Goal: Transaction & Acquisition: Purchase product/service

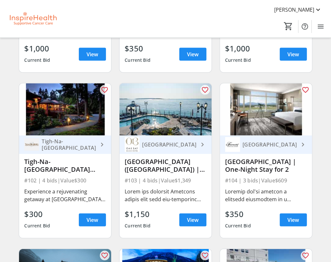
scroll to position [517, 0]
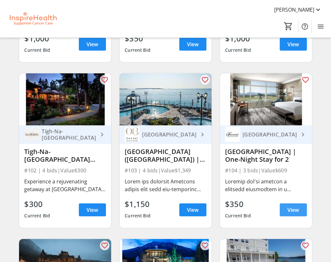
click at [287, 212] on span "View" at bounding box center [293, 210] width 12 height 8
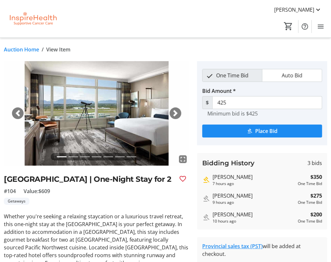
scroll to position [32, 0]
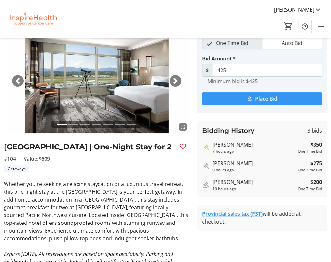
click at [262, 97] on span "Place Bid" at bounding box center [266, 99] width 22 height 8
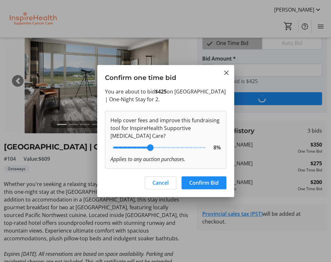
scroll to position [0, 0]
click at [200, 182] on span "Confirm Bid" at bounding box center [203, 183] width 29 height 8
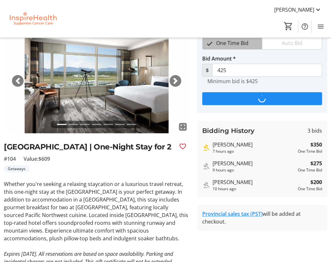
scroll to position [32, 0]
type input "500"
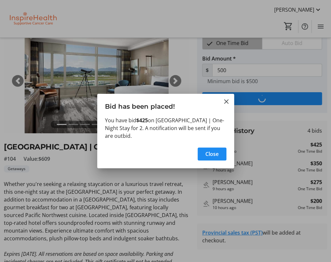
scroll to position [0, 0]
click at [227, 102] on mat-icon "Close" at bounding box center [227, 102] width 8 height 8
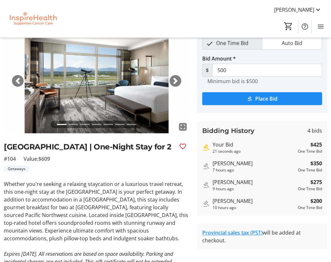
click at [228, 144] on div "Your Bid" at bounding box center [254, 144] width 83 height 8
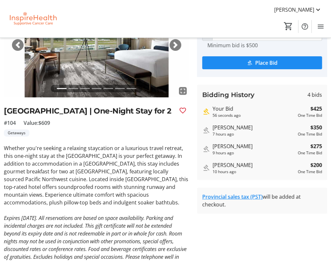
scroll to position [0, 0]
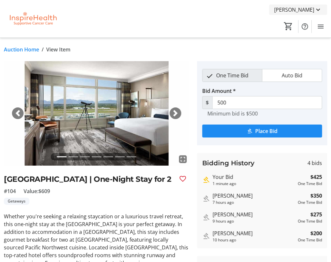
click at [320, 10] on mat-icon at bounding box center [318, 10] width 8 height 8
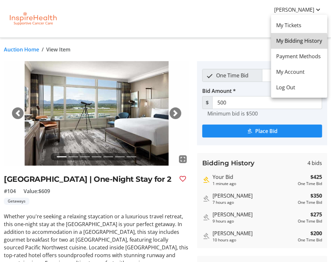
click at [297, 42] on span "My Bidding History" at bounding box center [299, 41] width 46 height 8
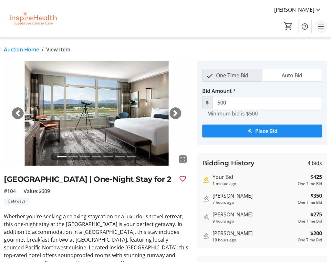
click at [321, 26] on mat-icon "Menu" at bounding box center [321, 27] width 8 height 8
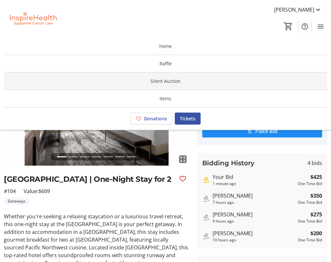
click at [180, 84] on span at bounding box center [165, 81] width 323 height 16
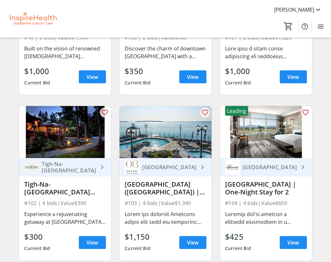
scroll to position [517, 0]
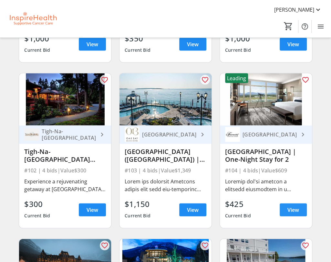
click at [294, 213] on span "View" at bounding box center [293, 210] width 12 height 8
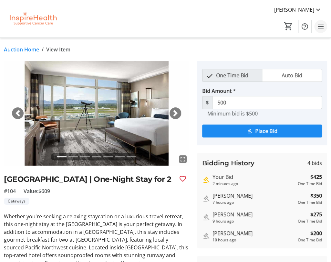
click at [320, 24] on mat-icon "Menu" at bounding box center [321, 27] width 8 height 8
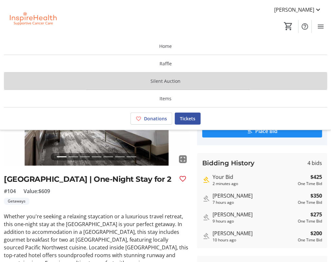
click at [175, 78] on span "Silent Auction" at bounding box center [166, 81] width 30 height 7
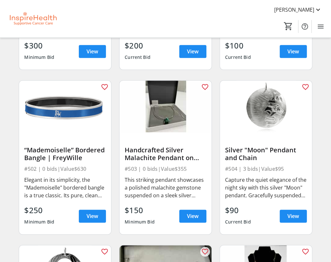
scroll to position [3165, 0]
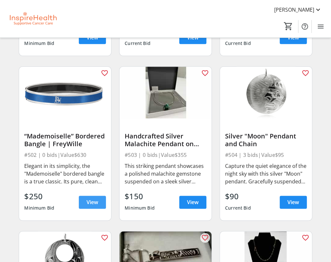
click at [91, 206] on span "View" at bounding box center [93, 202] width 12 height 8
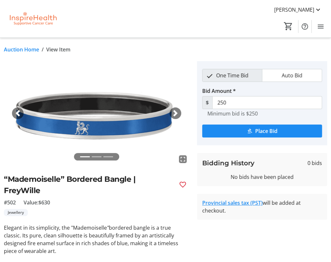
click at [22, 51] on link "Auction Home" at bounding box center [21, 50] width 35 height 8
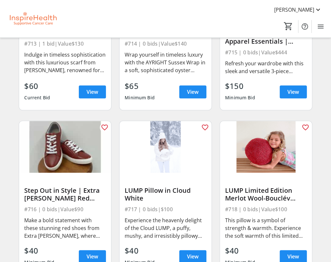
scroll to position [5103, 0]
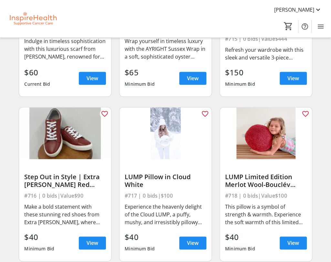
click at [156, 178] on div "LUMP Pillow in Cloud White" at bounding box center [166, 181] width 82 height 16
click at [183, 245] on span at bounding box center [192, 243] width 27 height 16
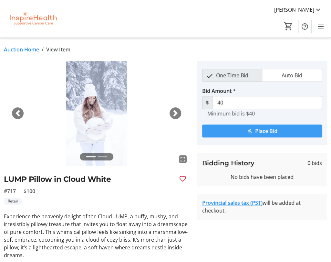
click at [262, 127] on span "Place Bid" at bounding box center [266, 131] width 22 height 8
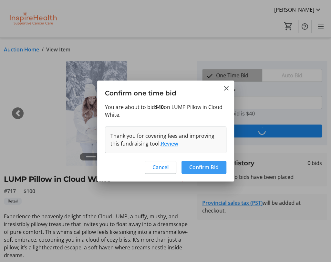
click at [210, 166] on span "Confirm Bid" at bounding box center [203, 167] width 29 height 8
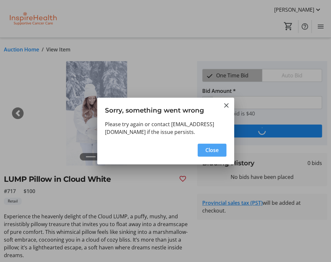
click at [208, 151] on span "Close" at bounding box center [211, 150] width 13 height 8
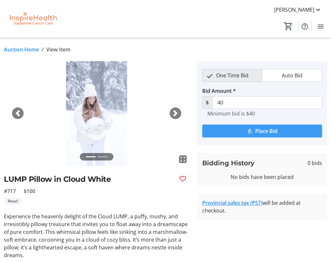
click at [274, 129] on span "Place Bid" at bounding box center [266, 131] width 22 height 8
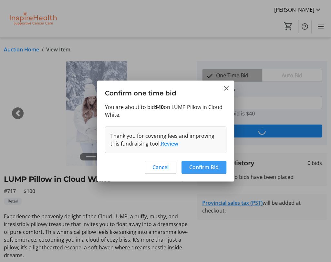
click at [195, 167] on span "Confirm Bid" at bounding box center [203, 167] width 29 height 8
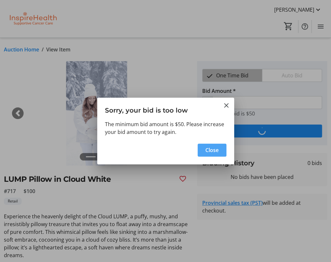
click at [222, 150] on span "button" at bounding box center [212, 150] width 29 height 16
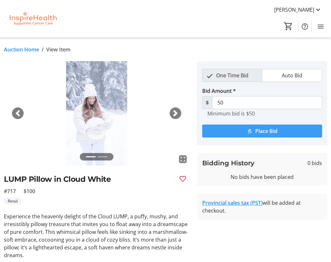
click at [264, 131] on span "Place Bid" at bounding box center [266, 131] width 22 height 8
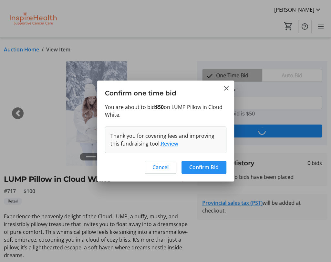
click at [210, 168] on span "Confirm Bid" at bounding box center [203, 167] width 29 height 8
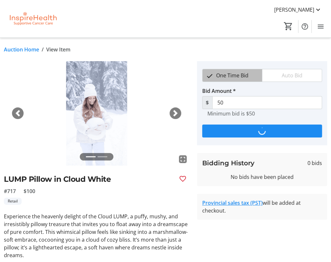
type input "60"
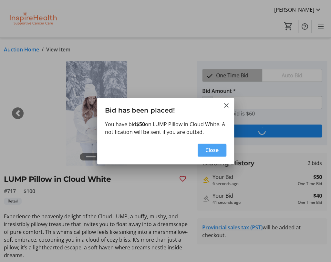
click at [211, 153] on span "Close" at bounding box center [211, 150] width 13 height 8
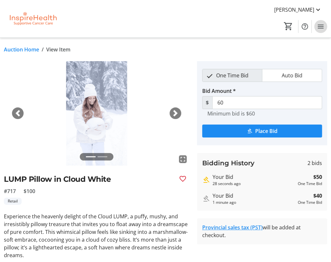
click at [321, 27] on mat-icon "Menu" at bounding box center [321, 27] width 8 height 8
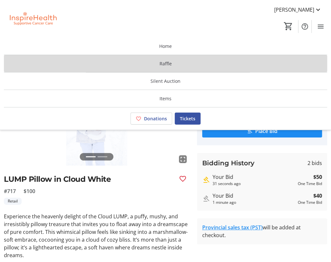
click at [169, 62] on span "Raffle" at bounding box center [166, 63] width 12 height 7
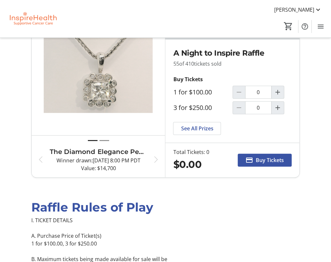
scroll to position [65, 0]
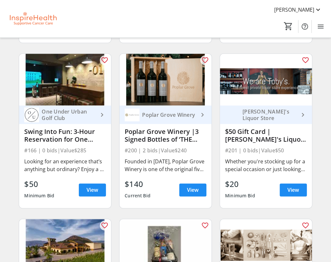
scroll to position [2196, 0]
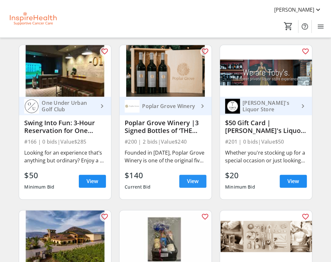
click at [196, 184] on span "View" at bounding box center [193, 181] width 12 height 8
